Goal: Information Seeking & Learning: Learn about a topic

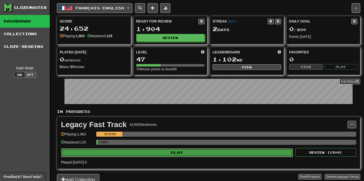
click at [188, 154] on button "Play" at bounding box center [177, 152] width 232 height 9
select select "**"
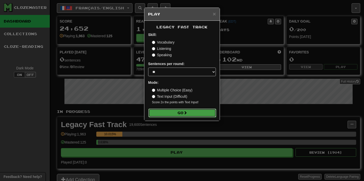
click at [189, 114] on button "Go" at bounding box center [183, 113] width 68 height 9
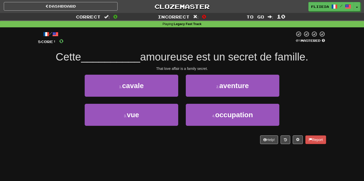
drag, startPoint x: 182, startPoint y: 102, endPoint x: 191, endPoint y: 174, distance: 72.6
click at [191, 174] on body "Dashboard Clozemaster fliieia / Toggle Dropdown Dashboard Leaderboard Activity …" at bounding box center [182, 180] width 364 height 361
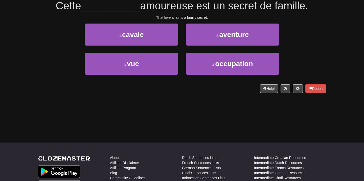
click at [195, 95] on div "/ Score: 0 0 % Mastered Cette __________ amoureuse est un secret de famille. Th…" at bounding box center [182, 38] width 288 height 124
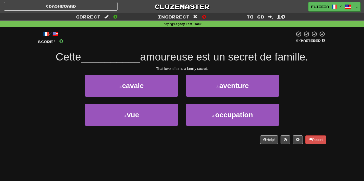
click at [181, 101] on div "1 . cavale" at bounding box center [131, 89] width 101 height 29
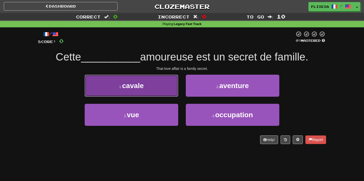
click at [169, 88] on button "1 . cavale" at bounding box center [132, 86] width 94 height 22
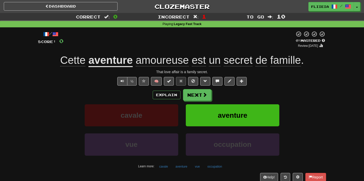
click at [181, 130] on div "cavale" at bounding box center [131, 118] width 101 height 29
click at [192, 92] on button "Next" at bounding box center [197, 95] width 28 height 12
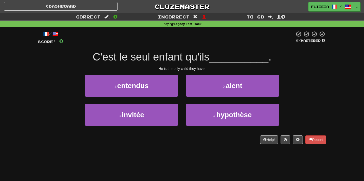
click at [183, 99] on div "2 . aient" at bounding box center [232, 89] width 101 height 29
click at [184, 99] on div "2 . aient" at bounding box center [232, 89] width 101 height 29
click at [183, 99] on div "2 . aient" at bounding box center [232, 89] width 101 height 29
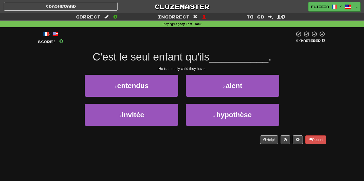
click at [183, 99] on div "2 . aient" at bounding box center [232, 89] width 101 height 29
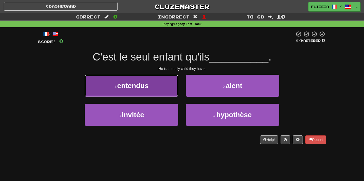
click at [167, 82] on button "1 . entendus" at bounding box center [132, 86] width 94 height 22
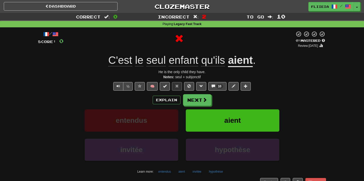
click at [183, 137] on div "aient" at bounding box center [232, 123] width 101 height 29
click at [197, 99] on button "Next" at bounding box center [197, 100] width 28 height 12
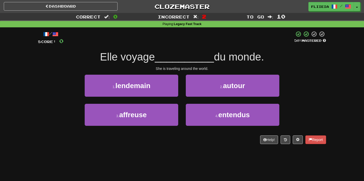
click at [182, 99] on div "1 . lendemain" at bounding box center [131, 89] width 101 height 29
click at [181, 99] on div "1 . lendemain" at bounding box center [131, 89] width 101 height 29
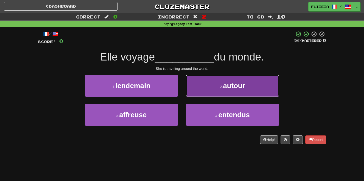
click at [210, 95] on button "2 . autour" at bounding box center [233, 86] width 94 height 22
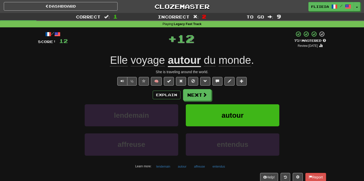
click at [182, 128] on div "lendemain" at bounding box center [131, 118] width 101 height 29
click at [199, 93] on button "Next" at bounding box center [197, 95] width 28 height 12
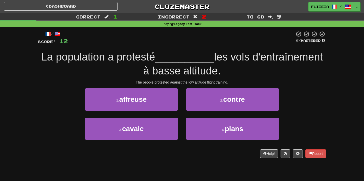
click at [183, 113] on div "2 . contre" at bounding box center [232, 102] width 101 height 29
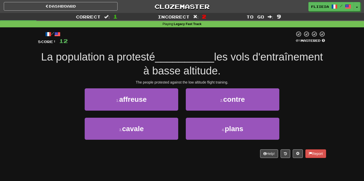
click at [183, 113] on div "2 . contre" at bounding box center [232, 102] width 101 height 29
click at [167, 112] on div "1 . affreuse" at bounding box center [131, 102] width 101 height 29
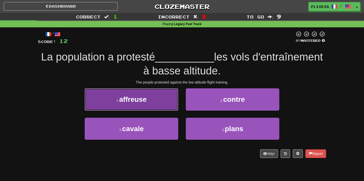
click at [167, 110] on button "1 . affreuse" at bounding box center [132, 99] width 94 height 22
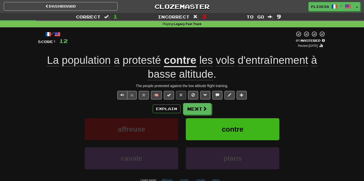
click at [182, 143] on div "contre" at bounding box center [232, 132] width 101 height 29
click at [196, 115] on div "Explain Next affreuse contre cavale plans Learn more: affreuse contre cavale pl…" at bounding box center [182, 143] width 288 height 81
click at [198, 111] on button "Next" at bounding box center [197, 109] width 28 height 12
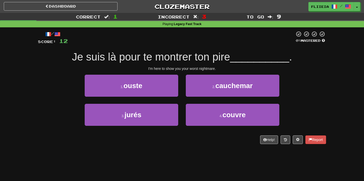
click at [183, 99] on div "2 . cauchemar" at bounding box center [232, 89] width 101 height 29
click at [183, 100] on div "2 . cauchemar" at bounding box center [232, 89] width 101 height 29
click at [180, 104] on div "3 . jurés" at bounding box center [131, 118] width 101 height 29
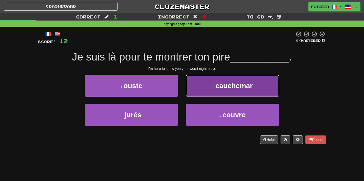
click at [200, 91] on button "2 . cauchemar" at bounding box center [233, 86] width 94 height 22
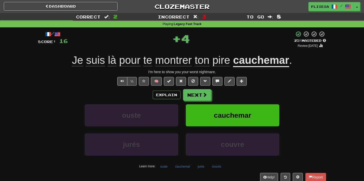
click at [183, 130] on div "cauchemar" at bounding box center [232, 118] width 101 height 29
click at [195, 92] on button "Next" at bounding box center [197, 95] width 28 height 12
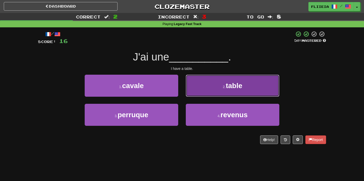
click at [205, 86] on button "2 . table" at bounding box center [233, 86] width 94 height 22
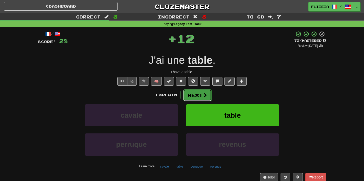
click at [199, 95] on button "Next" at bounding box center [197, 95] width 28 height 12
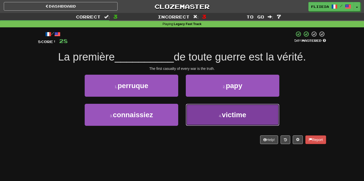
click at [229, 118] on span "victime" at bounding box center [234, 115] width 25 height 8
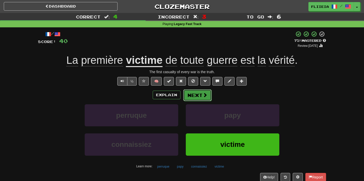
click at [199, 90] on button "Next" at bounding box center [197, 95] width 28 height 12
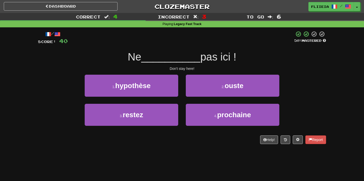
click at [181, 100] on div "1 . hypothèse" at bounding box center [131, 89] width 101 height 29
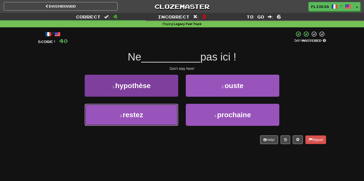
click at [170, 113] on button "3 . restez" at bounding box center [132, 115] width 94 height 22
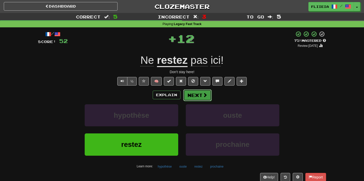
click at [200, 94] on button "Next" at bounding box center [197, 95] width 28 height 12
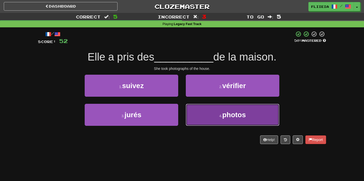
click at [199, 115] on button "4 . photos" at bounding box center [233, 115] width 94 height 22
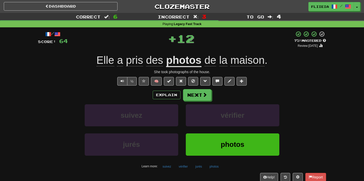
click at [182, 128] on div "vérifier" at bounding box center [232, 118] width 101 height 29
click at [182, 129] on div "vérifier" at bounding box center [232, 118] width 101 height 29
click at [199, 97] on button "Next" at bounding box center [197, 95] width 28 height 12
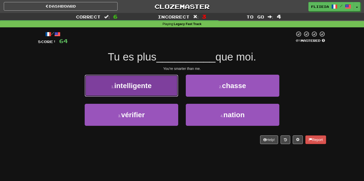
click at [167, 95] on button "1 . intelligente" at bounding box center [132, 86] width 94 height 22
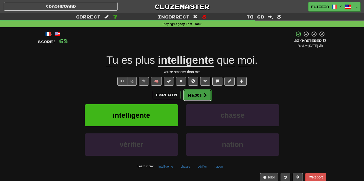
click at [201, 93] on button "Next" at bounding box center [197, 95] width 28 height 12
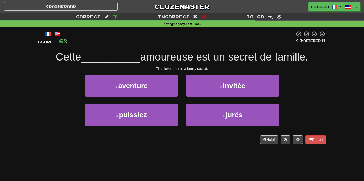
click at [182, 101] on div "1 . aventure" at bounding box center [131, 89] width 101 height 29
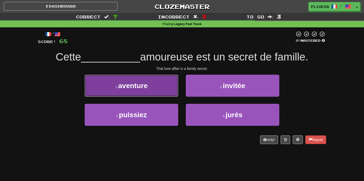
click at [166, 90] on button "1 . aventure" at bounding box center [132, 86] width 94 height 22
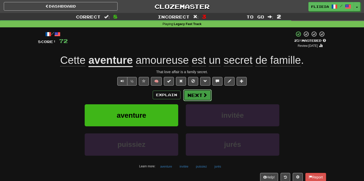
click at [197, 95] on button "Next" at bounding box center [197, 95] width 28 height 12
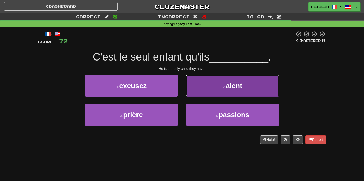
click at [198, 93] on button "2 . aient" at bounding box center [233, 86] width 94 height 22
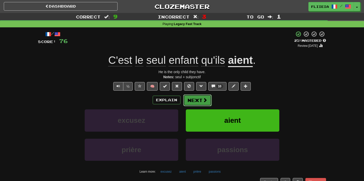
click at [194, 102] on button "Next" at bounding box center [197, 100] width 28 height 12
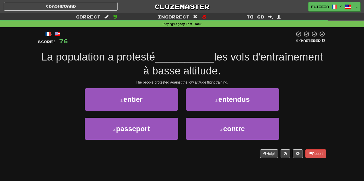
click at [181, 116] on div "1 . entier" at bounding box center [131, 102] width 101 height 29
click at [182, 111] on div "1 . entier" at bounding box center [131, 102] width 101 height 29
click at [182, 115] on div "1 . entier" at bounding box center [131, 102] width 101 height 29
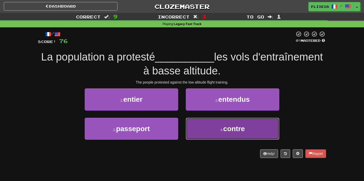
click at [198, 127] on button "4 . contre" at bounding box center [233, 129] width 94 height 22
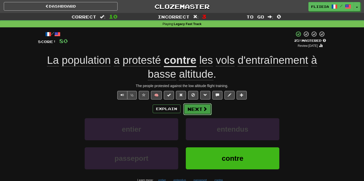
click at [201, 111] on button "Next" at bounding box center [197, 109] width 28 height 12
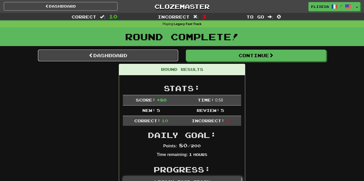
click at [153, 57] on link "Dashboard" at bounding box center [108, 56] width 140 height 12
